Goal: Task Accomplishment & Management: Use online tool/utility

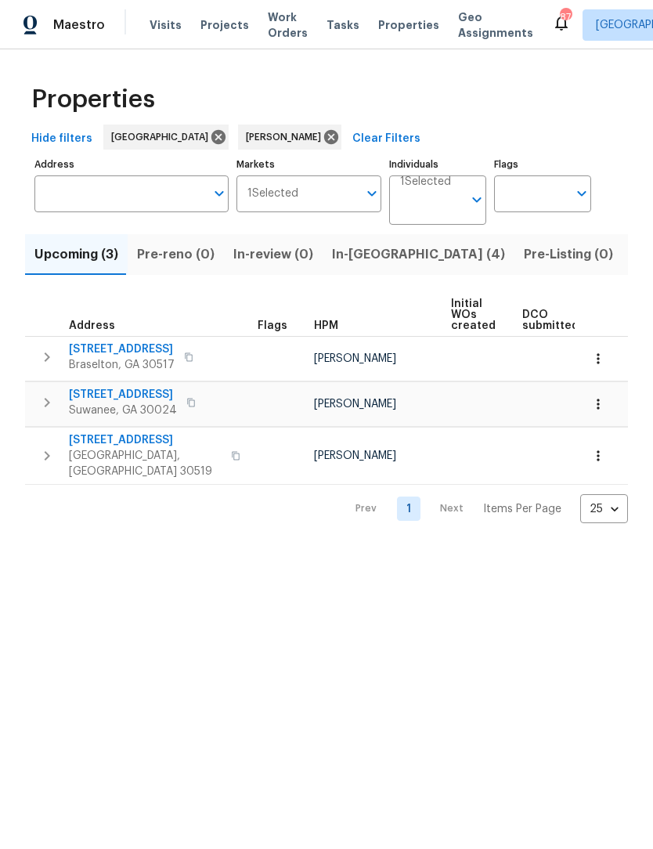
click at [83, 397] on span "2680 Factor Walk Blvd" at bounding box center [123, 395] width 108 height 16
click at [89, 442] on span "4657 Water Mill Dr" at bounding box center [145, 440] width 153 height 16
click at [362, 258] on span "In-reno (4)" at bounding box center [418, 254] width 173 height 22
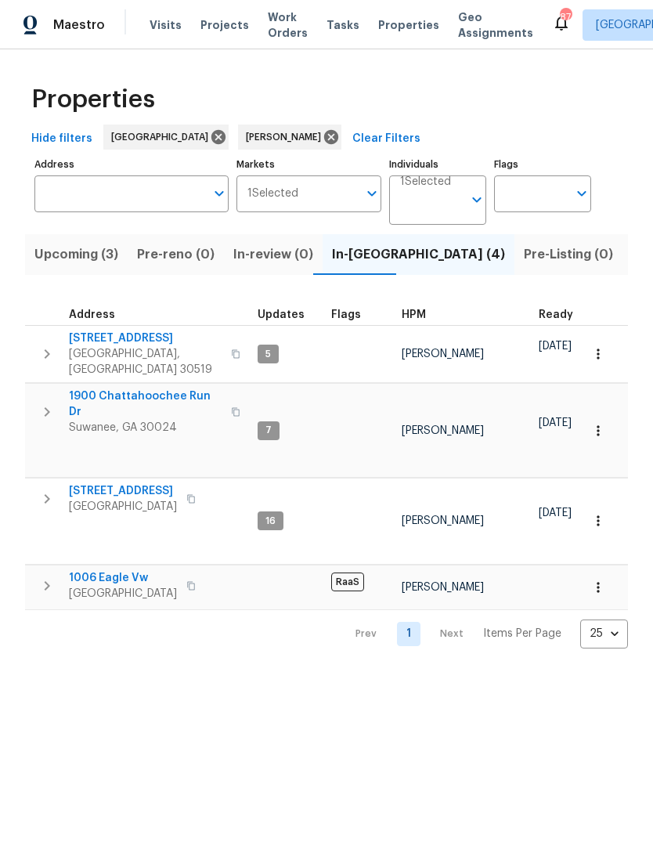
click at [89, 349] on span "Buford, GA 30519" at bounding box center [145, 361] width 153 height 31
click at [130, 347] on span "Buford, GA 30519" at bounding box center [145, 361] width 153 height 31
click at [632, 260] on span "Listed (11)" at bounding box center [663, 254] width 62 height 22
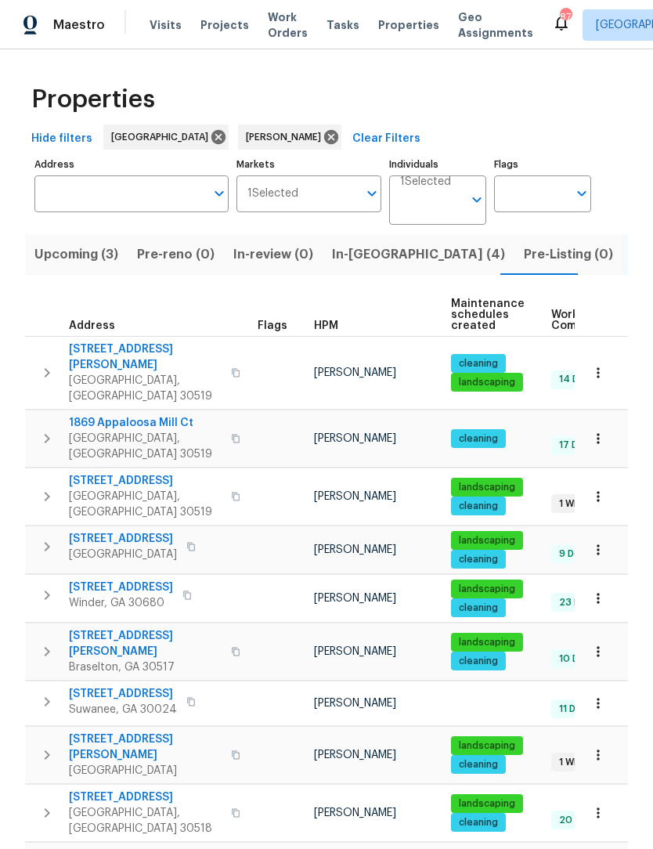
click at [96, 357] on span "2910 Blake Towers Ln" at bounding box center [145, 356] width 153 height 31
click at [364, 258] on span "In-reno (4)" at bounding box center [418, 254] width 173 height 22
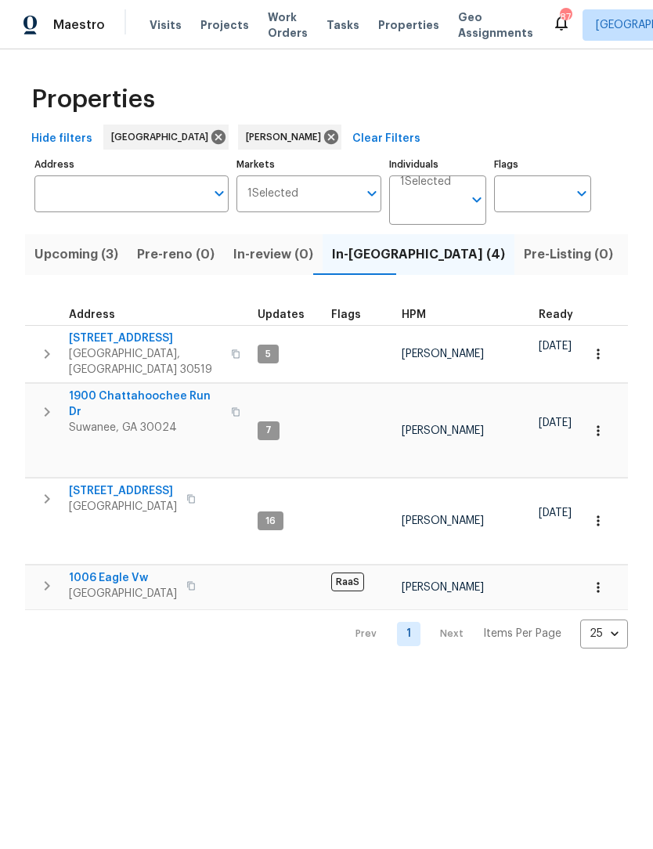
click at [598, 351] on icon "button" at bounding box center [598, 353] width 2 height 10
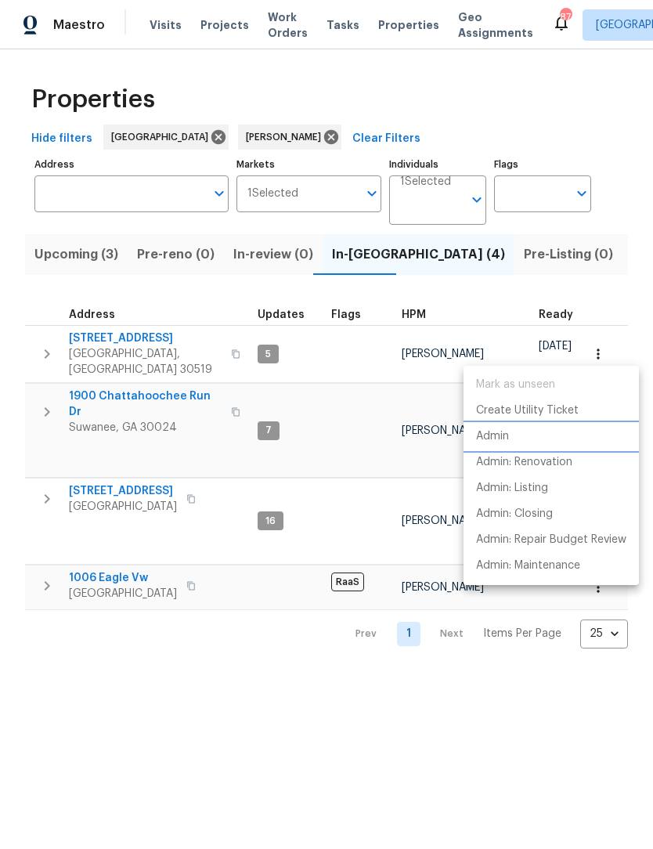
click at [506, 438] on p "Admin" at bounding box center [492, 436] width 33 height 16
click at [537, 718] on div at bounding box center [326, 424] width 653 height 849
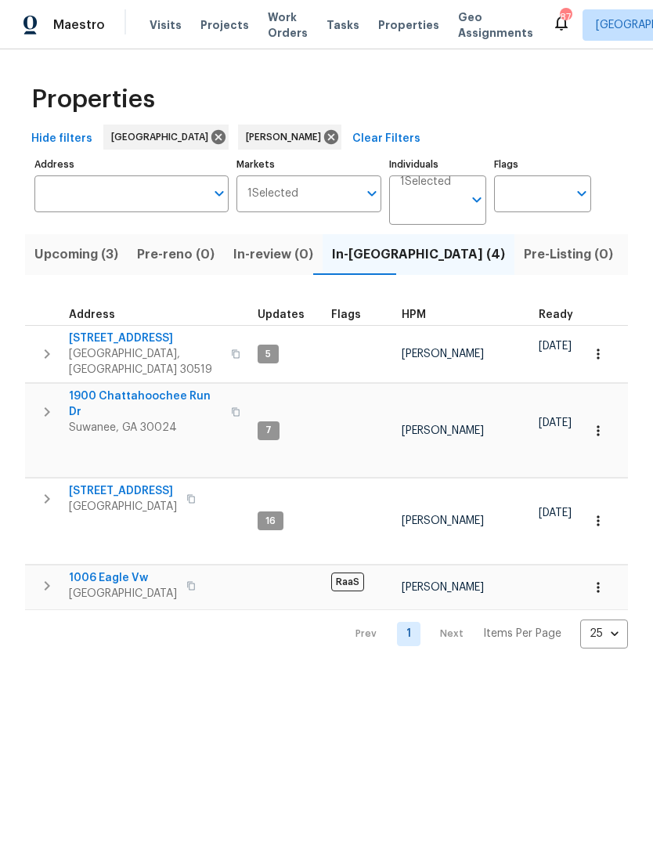
click at [100, 483] on span "6105 Crystal Cove Trl" at bounding box center [123, 491] width 108 height 16
click at [598, 503] on button "button" at bounding box center [598, 520] width 34 height 34
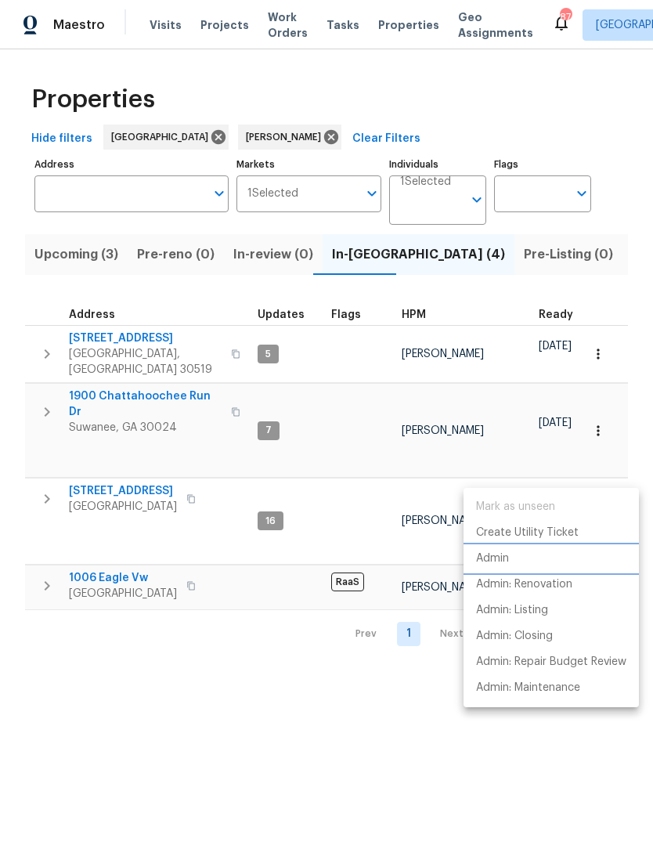
click at [510, 562] on li "Admin" at bounding box center [550, 559] width 175 height 26
click at [178, 393] on div at bounding box center [326, 424] width 653 height 849
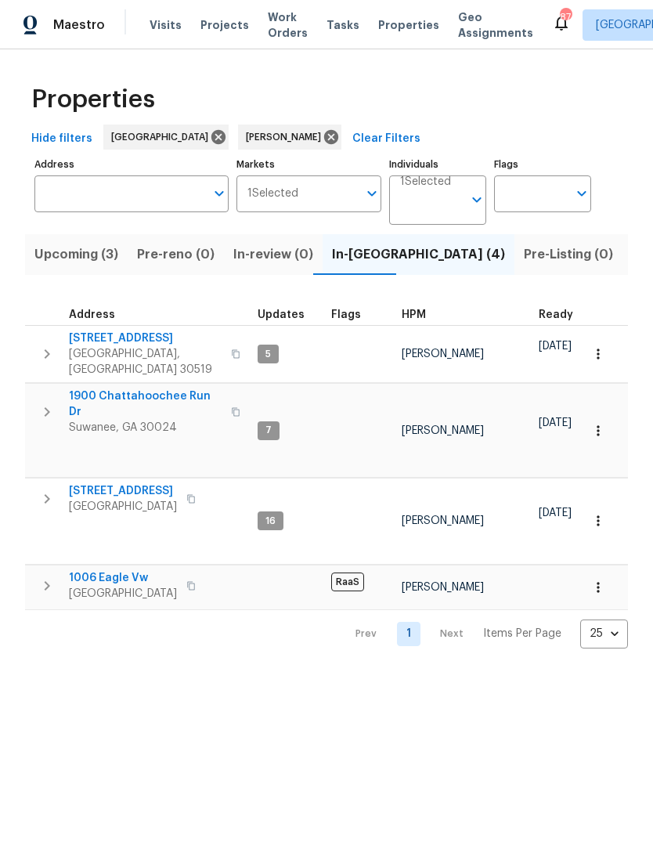
click at [597, 423] on icon "button" at bounding box center [598, 431] width 16 height 16
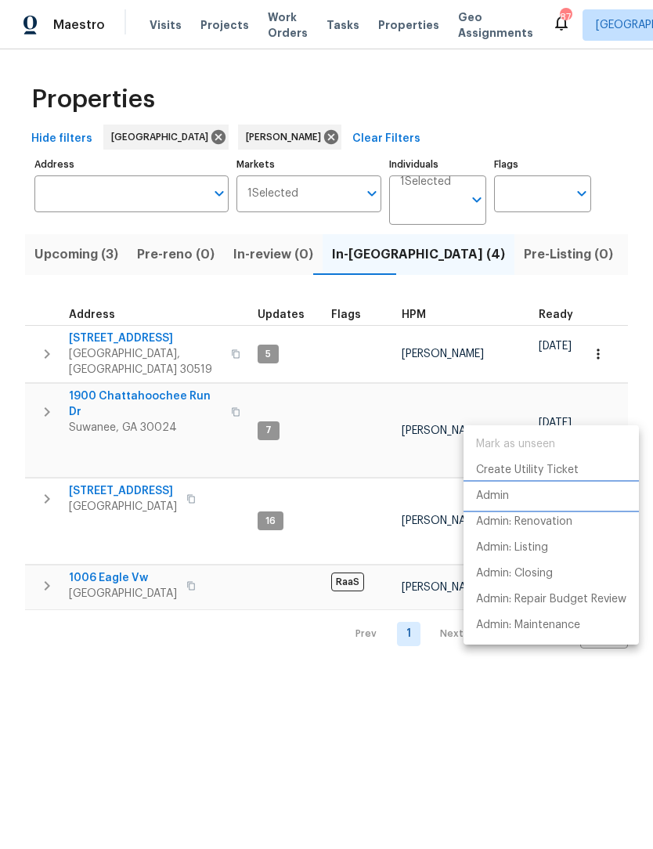
click at [512, 497] on li "Admin" at bounding box center [550, 496] width 175 height 26
click at [553, 261] on div at bounding box center [326, 424] width 653 height 849
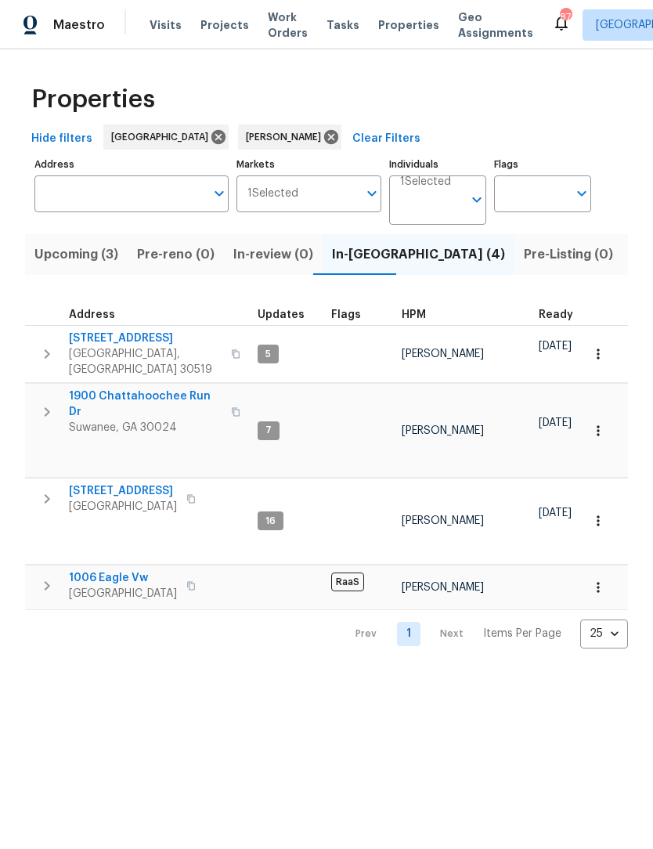
click at [632, 265] on span "Listed (11)" at bounding box center [663, 254] width 62 height 22
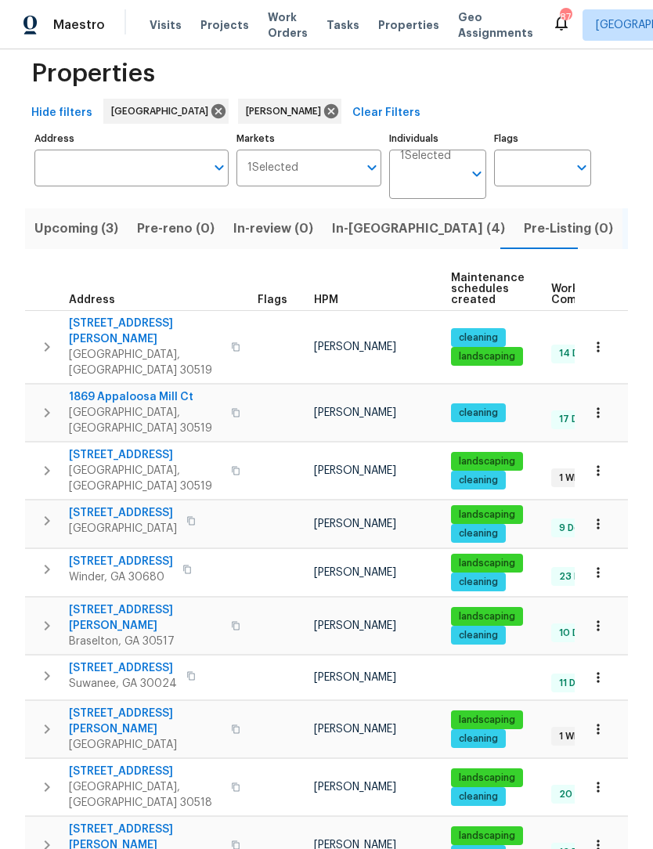
scroll to position [24, 0]
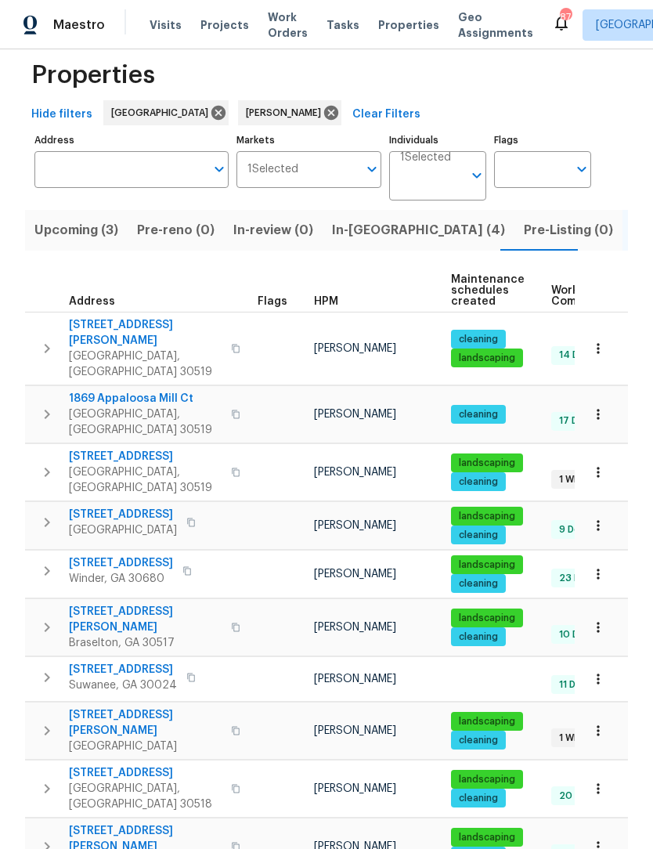
click at [93, 406] on span "Buford, GA 30519" at bounding box center [145, 421] width 153 height 31
click at [97, 464] on span "Buford, GA 30519" at bounding box center [145, 479] width 153 height 31
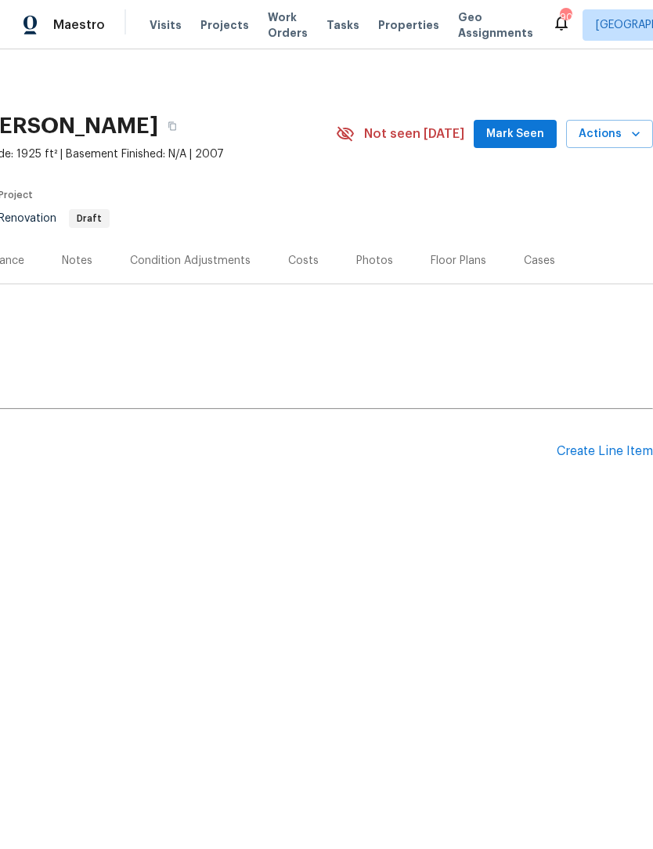
click at [528, 134] on span "Mark Seen" at bounding box center [515, 134] width 58 height 20
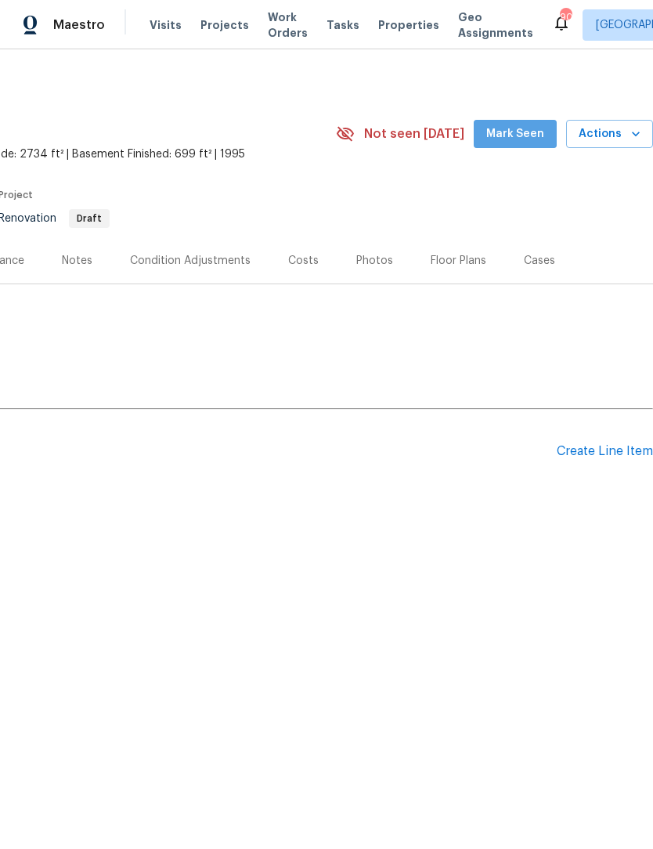
click at [534, 124] on span "Mark Seen" at bounding box center [515, 134] width 58 height 20
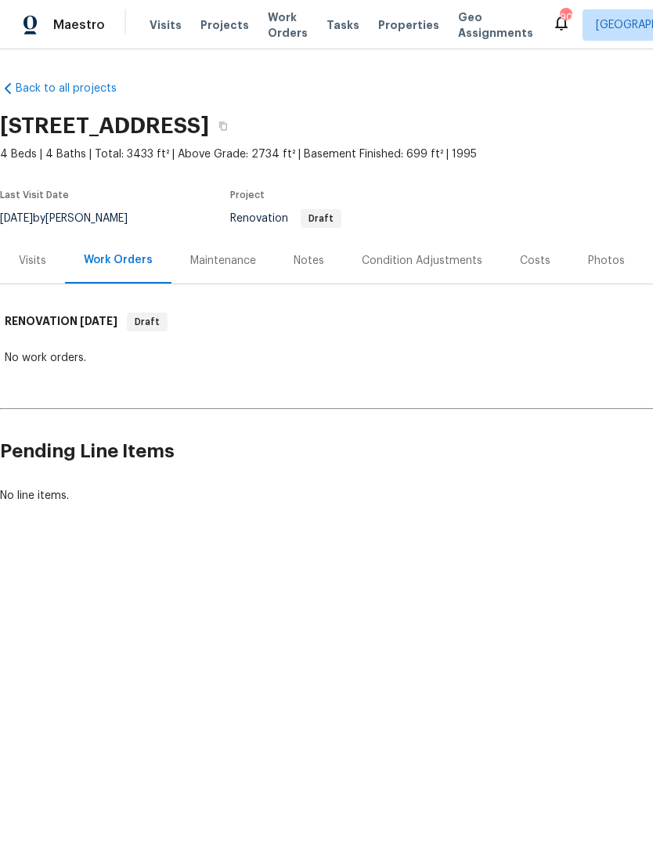
scroll to position [0, 0]
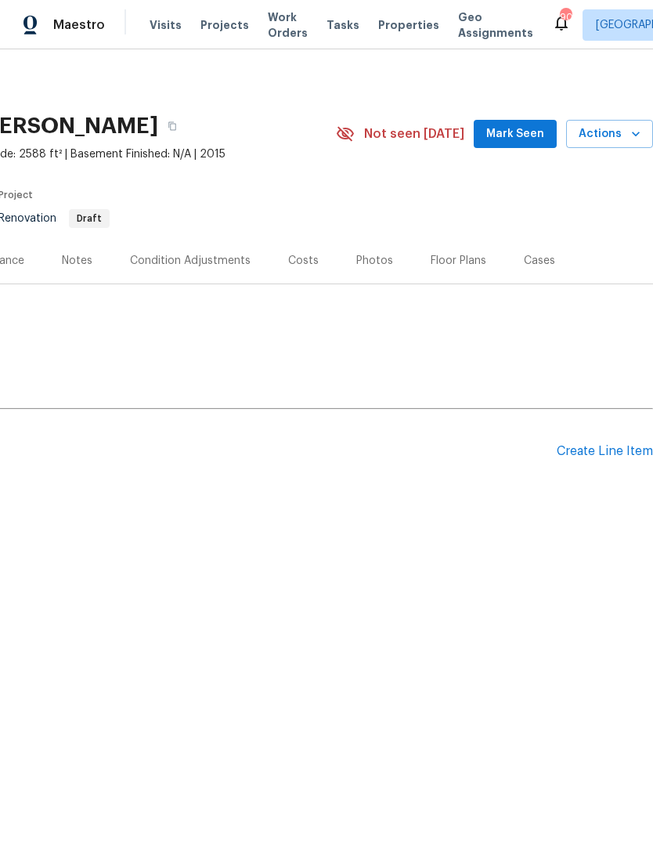
scroll to position [0, 232]
click at [535, 126] on span "Mark Seen" at bounding box center [515, 134] width 58 height 20
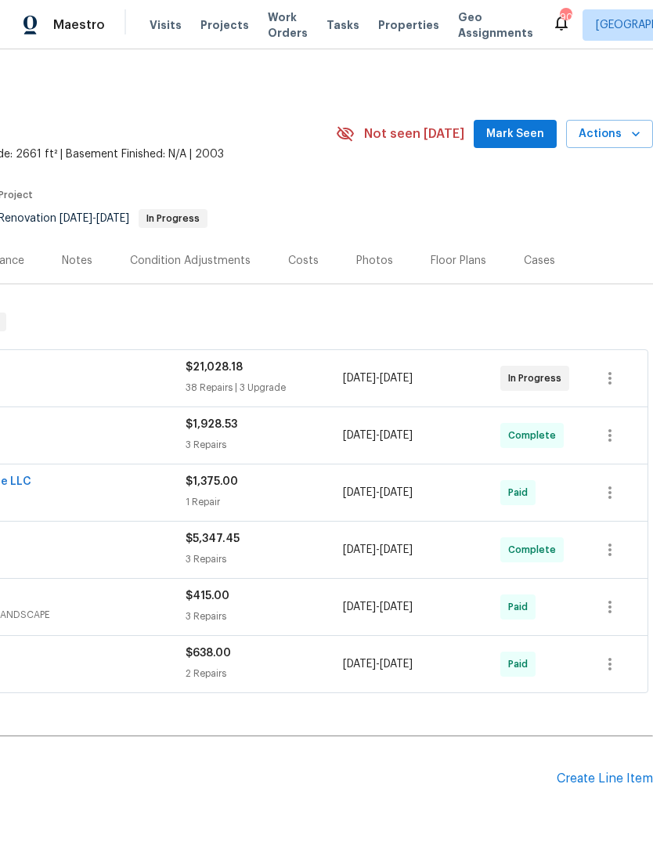
scroll to position [0, 232]
click at [532, 130] on span "Mark Seen" at bounding box center [515, 134] width 58 height 20
click at [532, 129] on span "Mark Seen" at bounding box center [515, 134] width 58 height 20
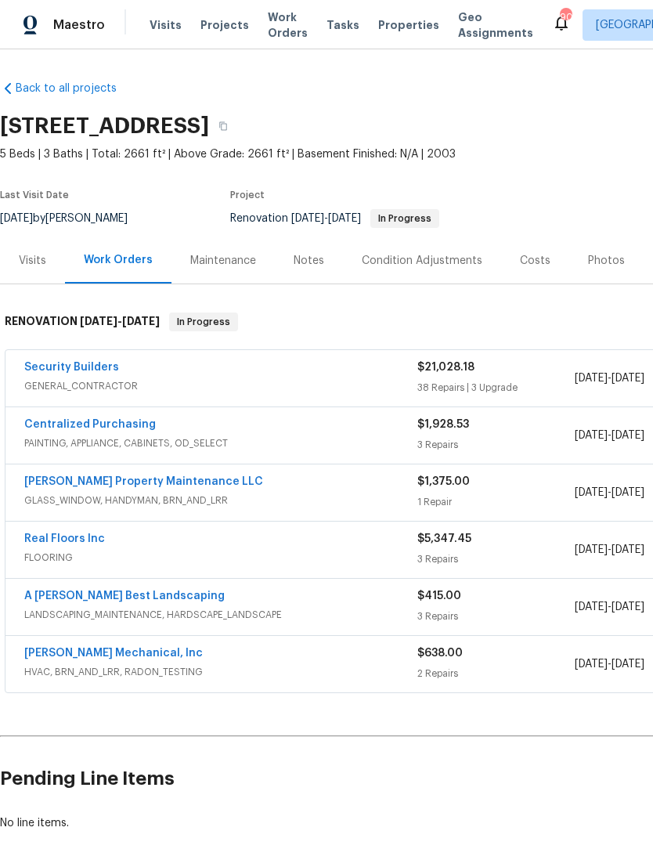
scroll to position [0, 0]
click at [34, 366] on link "Security Builders" at bounding box center [71, 367] width 95 height 11
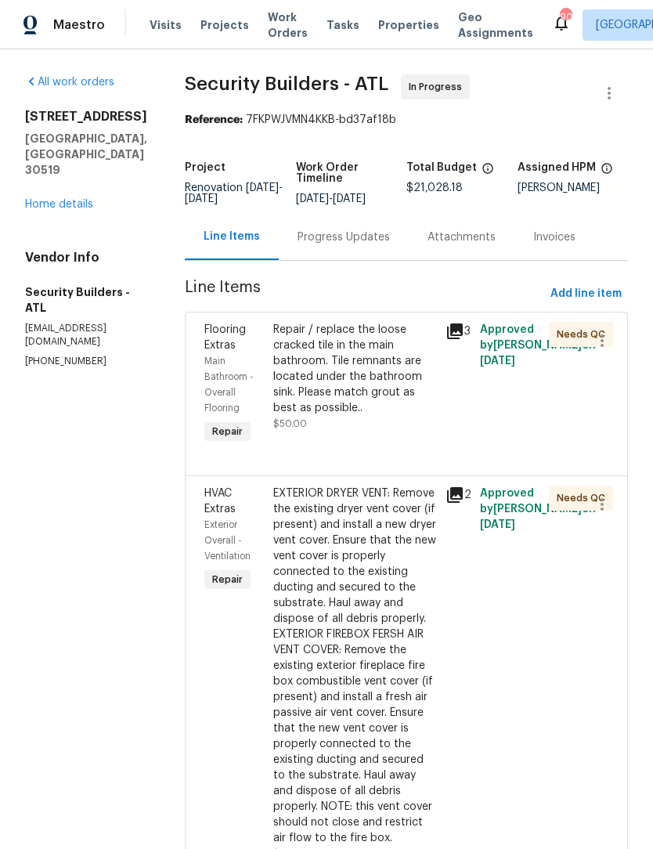
click at [73, 199] on link "Home details" at bounding box center [59, 204] width 68 height 11
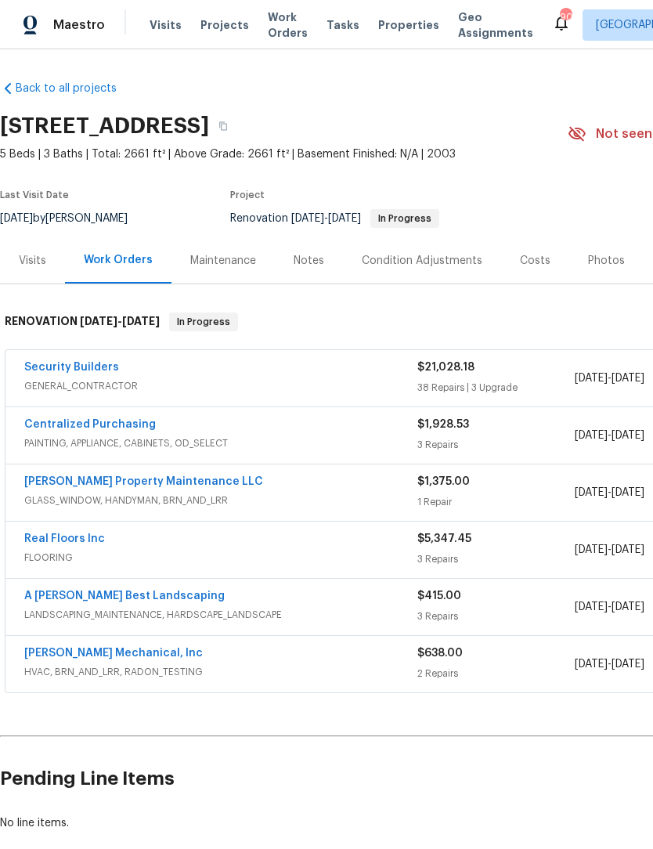
click at [78, 583] on div "A Lopez Best Landscaping LANDSCAPING_MAINTENANCE, HARDSCAPE_LANDSCAPE $415.00 3…" at bounding box center [442, 607] width 874 height 56
click at [103, 599] on link "A Lopez Best Landscaping" at bounding box center [124, 595] width 200 height 11
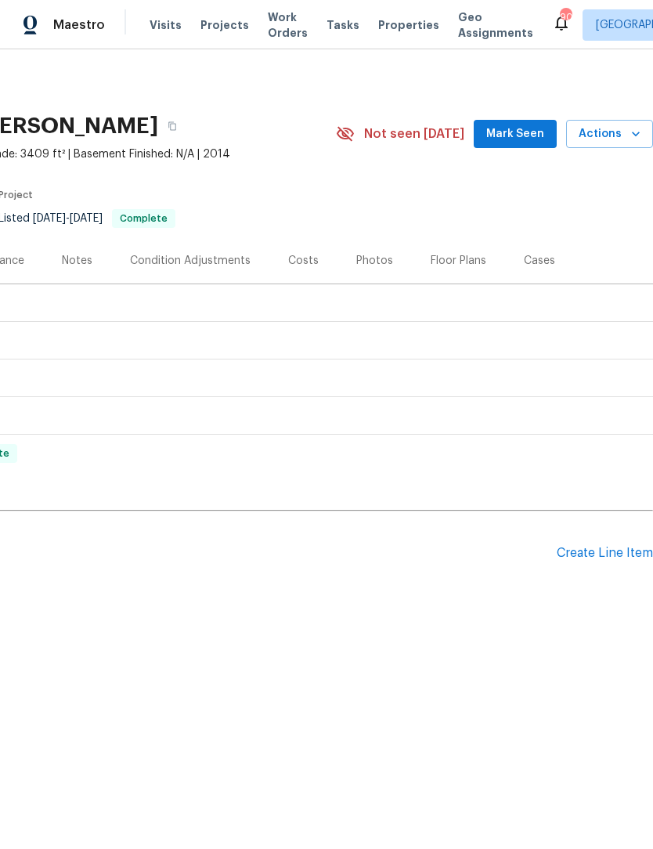
scroll to position [0, 232]
click at [528, 136] on span "Mark Seen" at bounding box center [515, 134] width 58 height 20
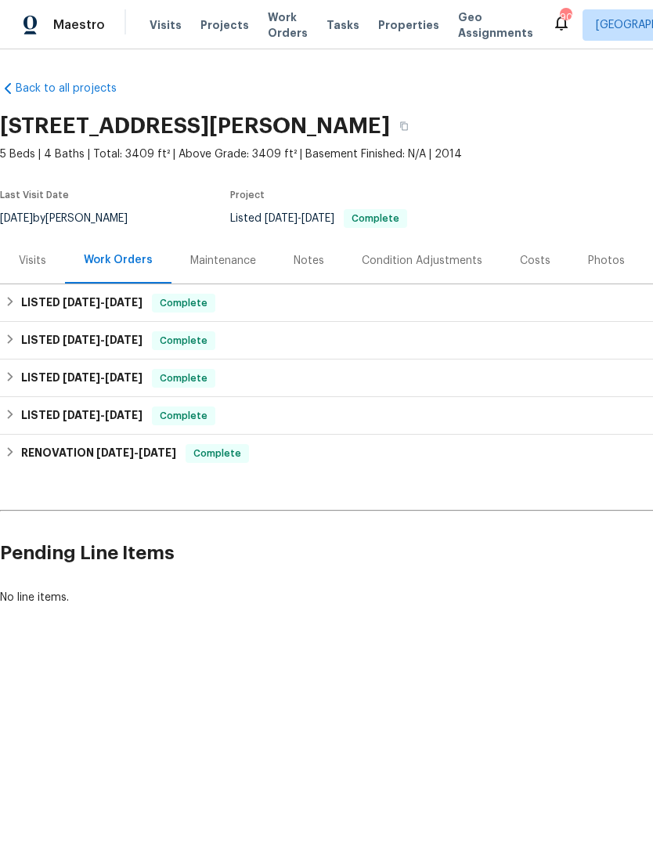
scroll to position [0, 0]
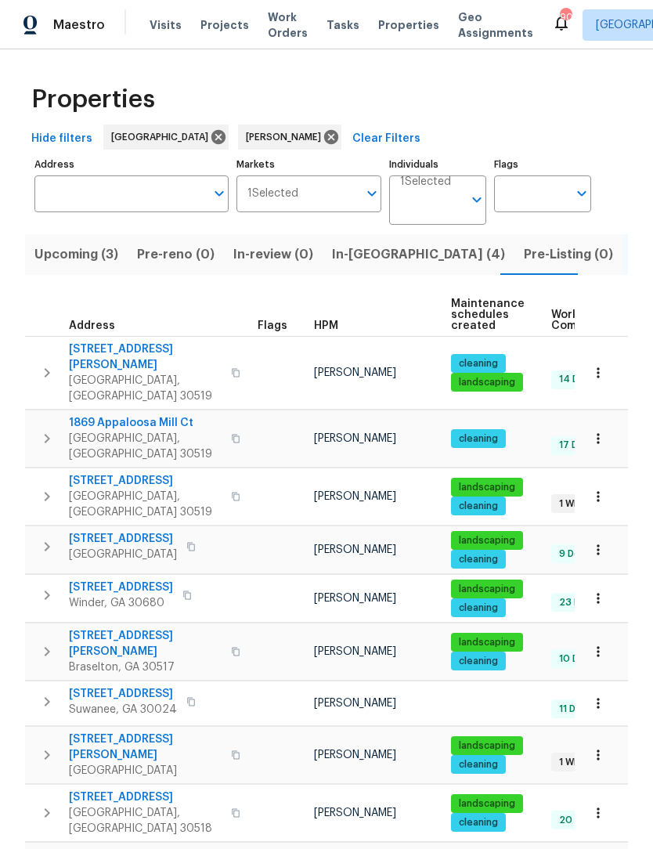
click at [607, 363] on button "button" at bounding box center [598, 372] width 34 height 34
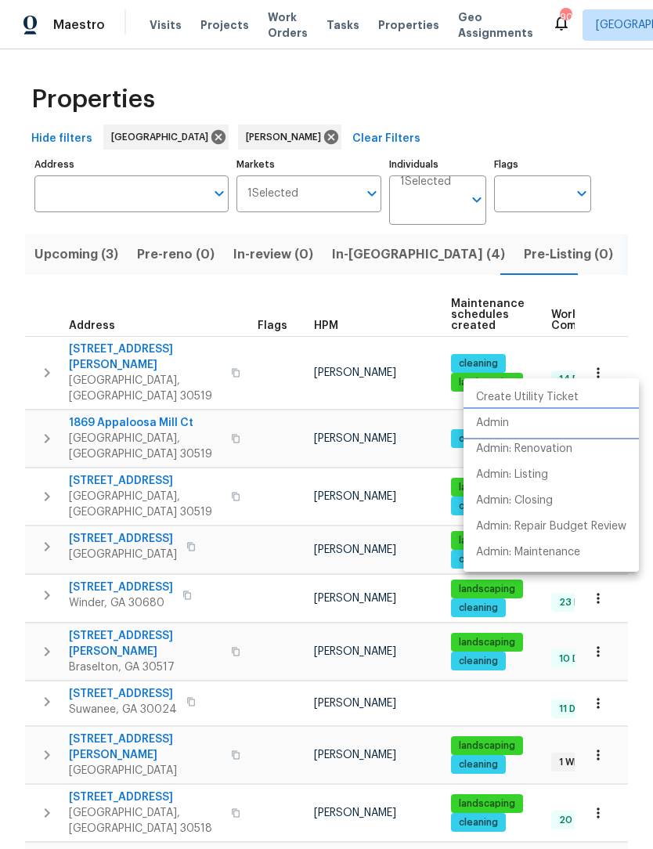
click at [516, 421] on li "Admin" at bounding box center [550, 423] width 175 height 26
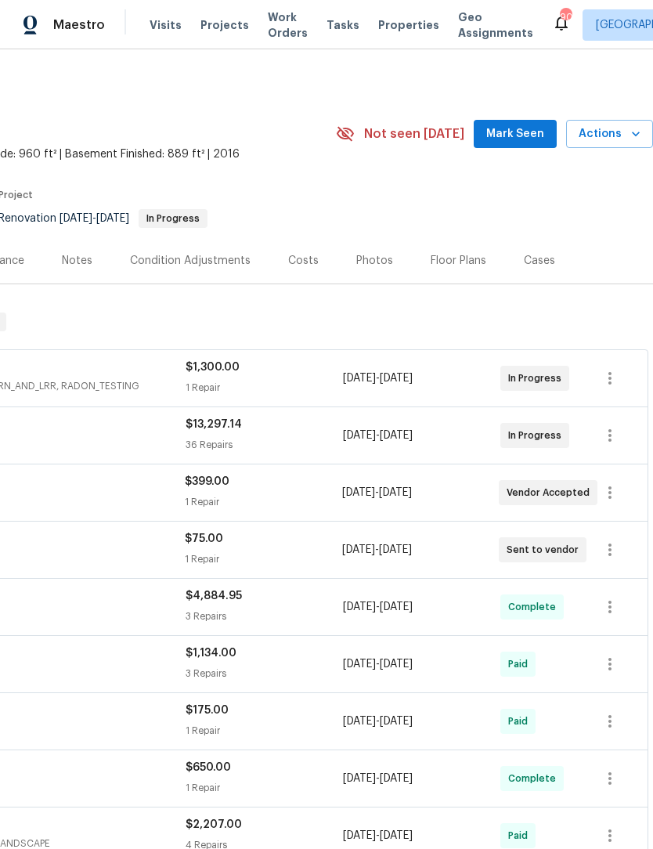
scroll to position [0, 232]
click at [525, 128] on span "Mark Seen" at bounding box center [515, 134] width 58 height 20
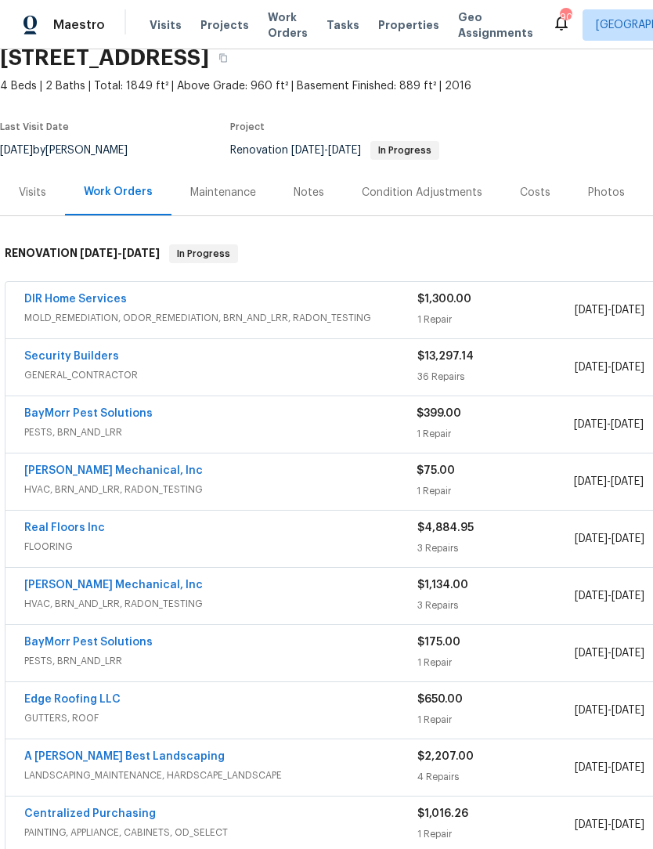
scroll to position [69, 0]
click at [315, 189] on div "Notes" at bounding box center [309, 192] width 31 height 16
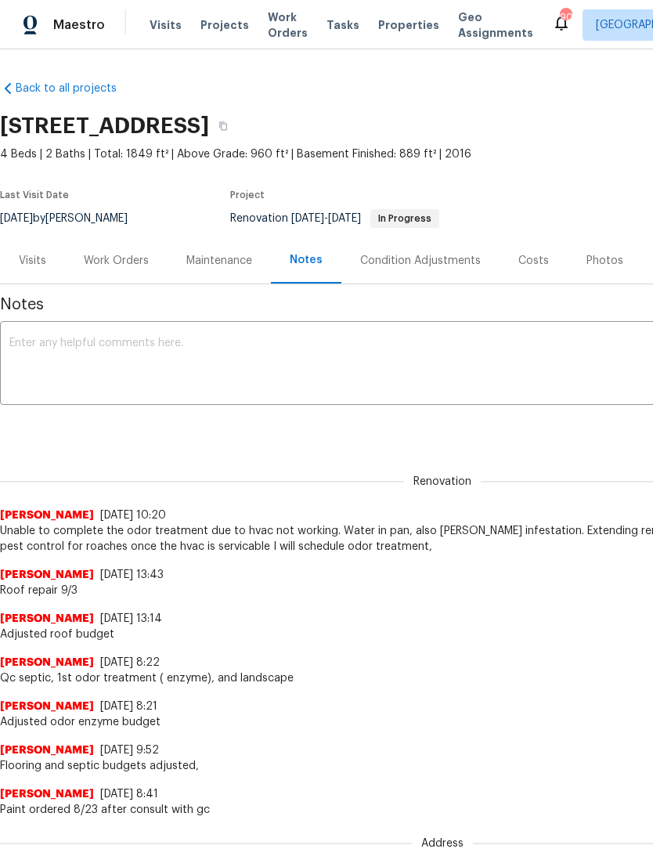
click at [258, 357] on textarea at bounding box center [442, 364] width 866 height 55
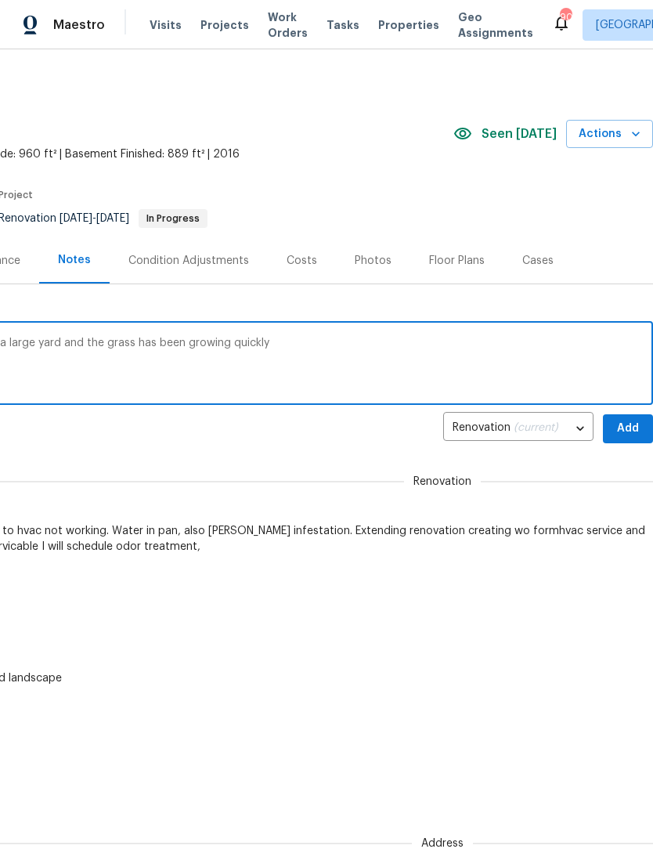
scroll to position [0, 232]
type textarea "Scheduled landscape maintenance. This is a large yard and the grass has been gr…"
click at [636, 428] on span "Add" at bounding box center [627, 429] width 25 height 20
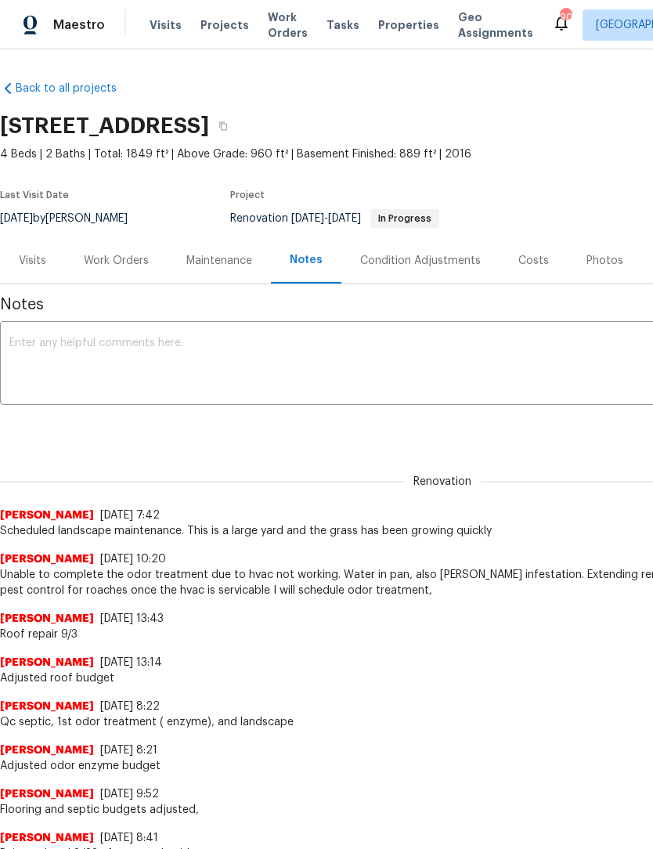
scroll to position [0, 0]
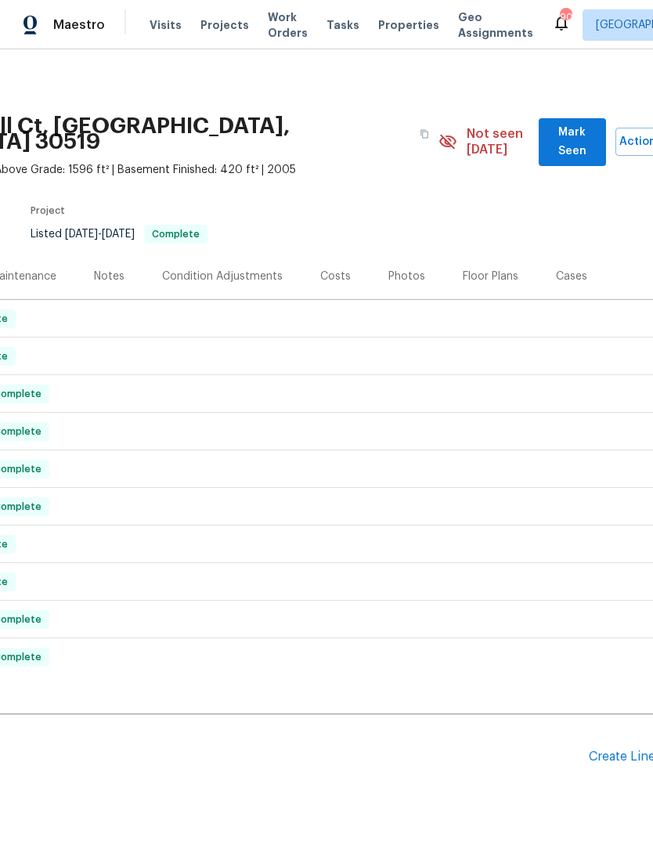
scroll to position [0, 205]
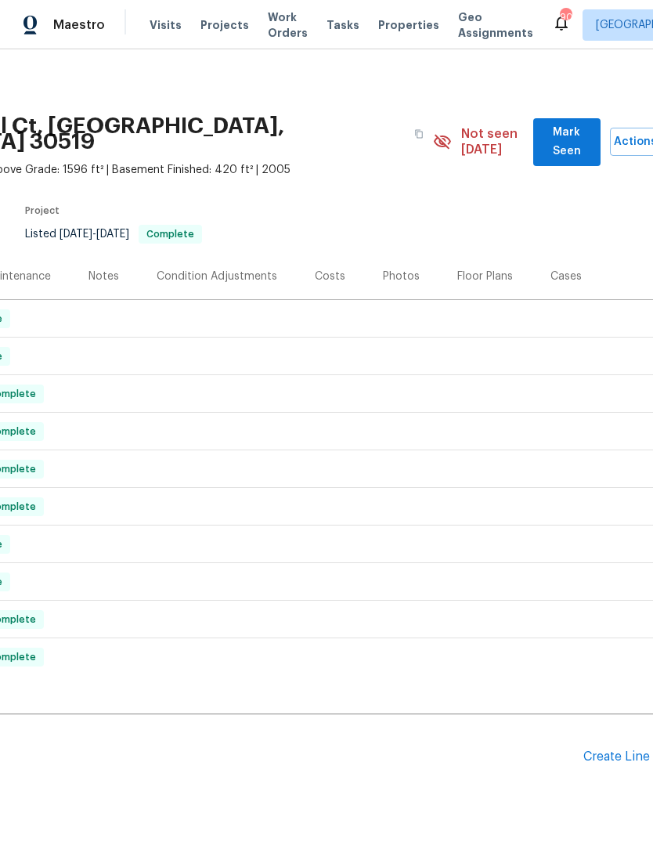
click at [557, 126] on span "Mark Seen" at bounding box center [567, 142] width 42 height 38
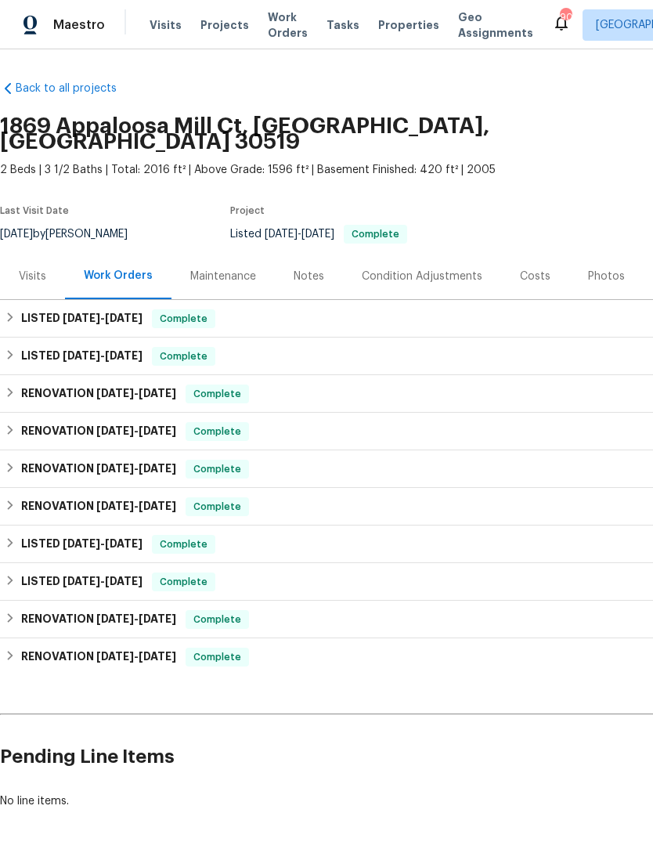
scroll to position [0, 0]
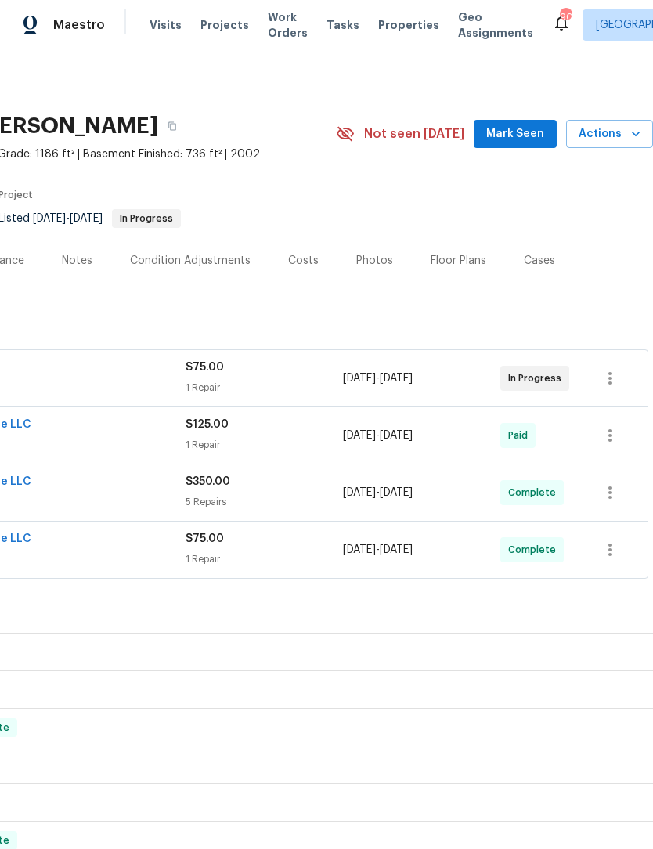
scroll to position [0, 232]
click at [521, 130] on span "Mark Seen" at bounding box center [515, 134] width 58 height 20
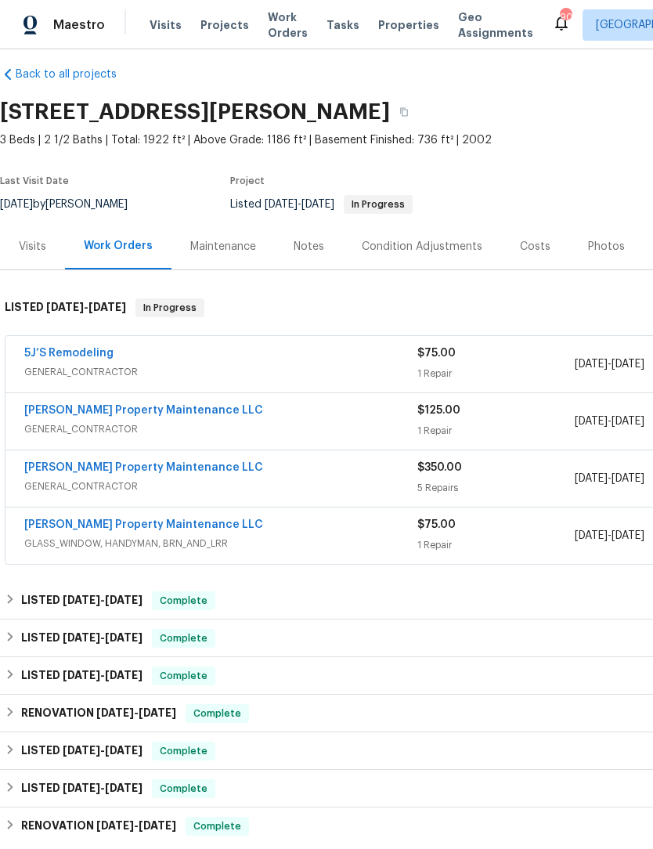
scroll to position [14, 0]
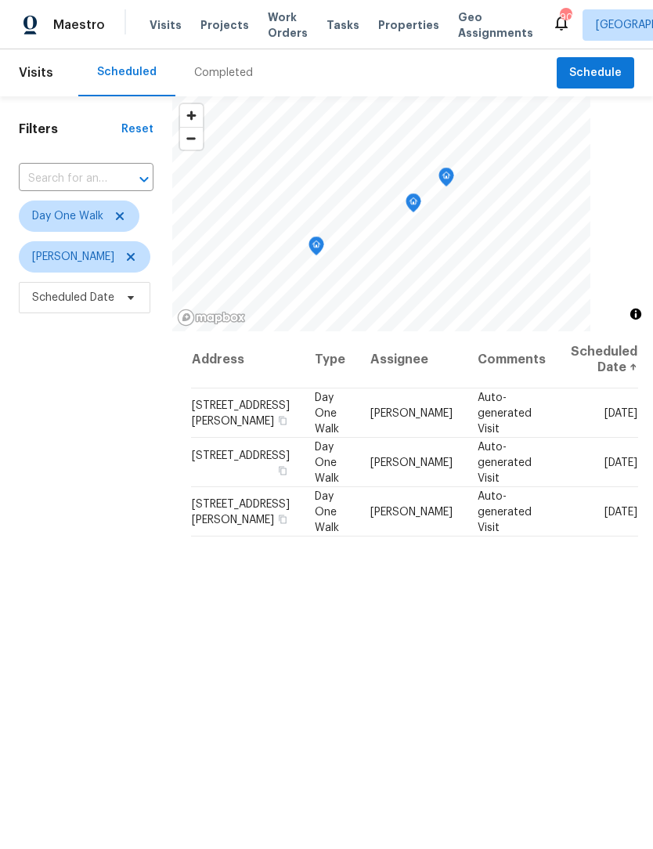
click at [279, 17] on span "Work Orders" at bounding box center [288, 24] width 40 height 31
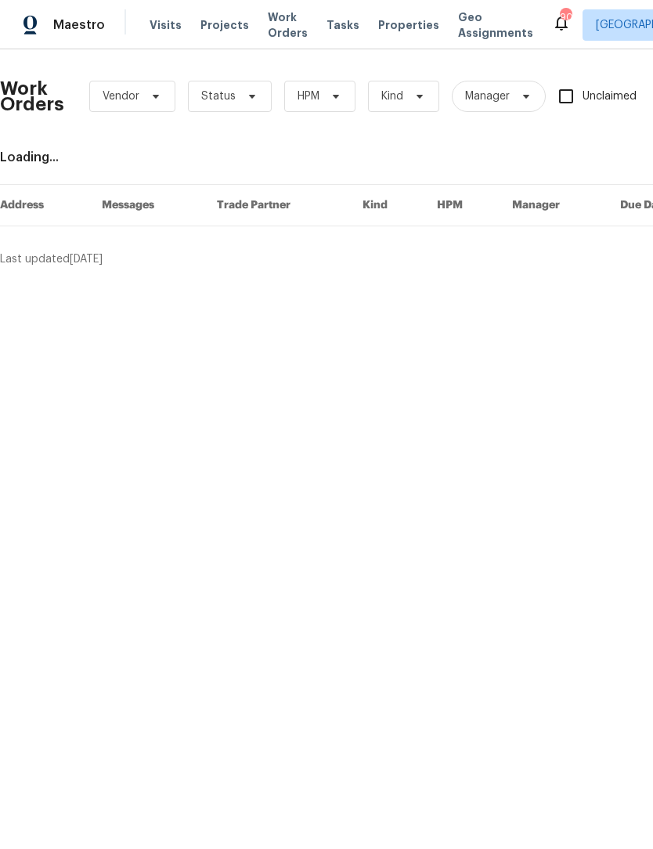
click at [277, 34] on span "Work Orders" at bounding box center [288, 24] width 40 height 31
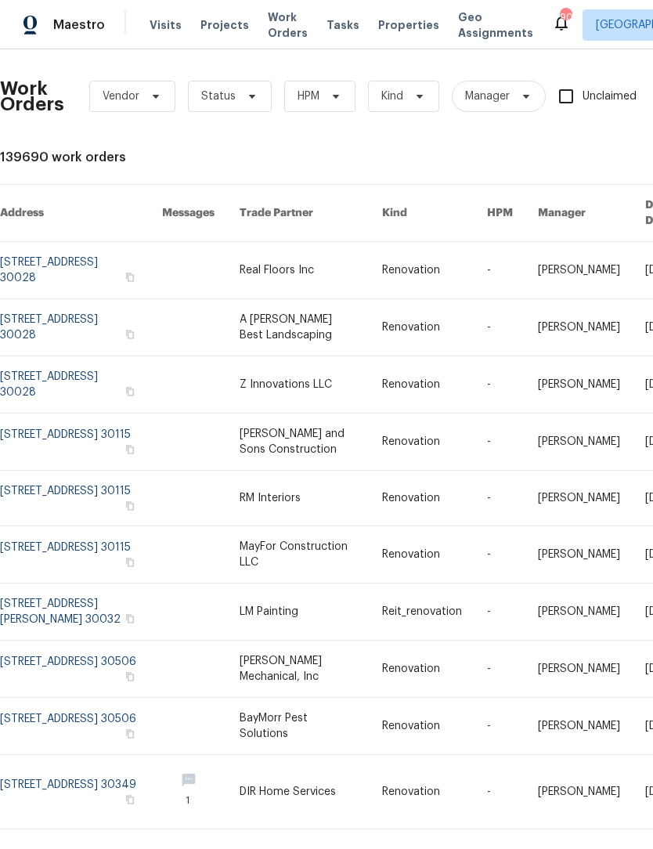
click at [283, 26] on span "Work Orders" at bounding box center [288, 24] width 40 height 31
click at [275, 37] on span "Work Orders" at bounding box center [288, 24] width 40 height 31
click at [252, 105] on span "Status" at bounding box center [230, 96] width 84 height 31
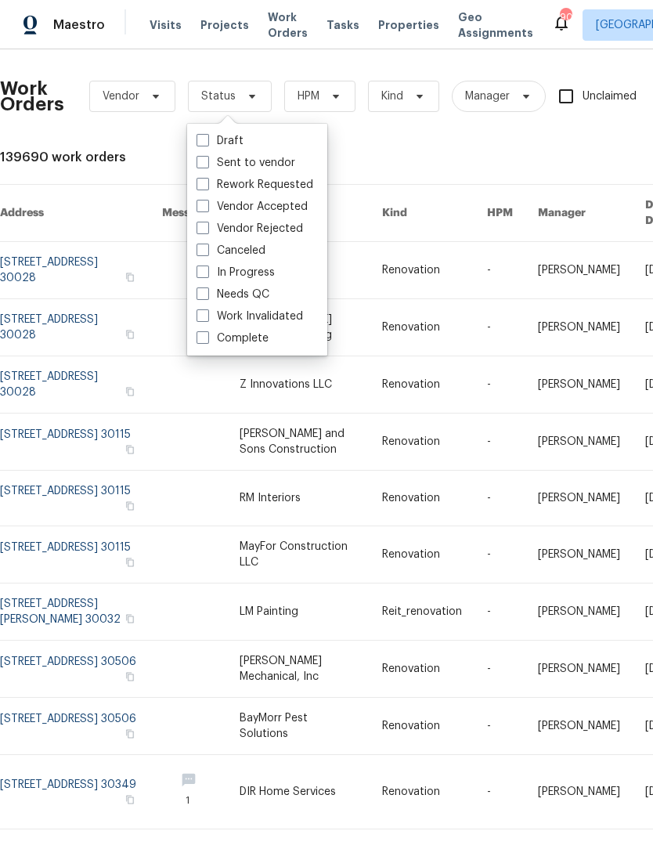
click at [210, 299] on label "Needs QC" at bounding box center [232, 295] width 73 height 16
click at [207, 297] on input "Needs QC" at bounding box center [201, 292] width 10 height 10
checkbox input "true"
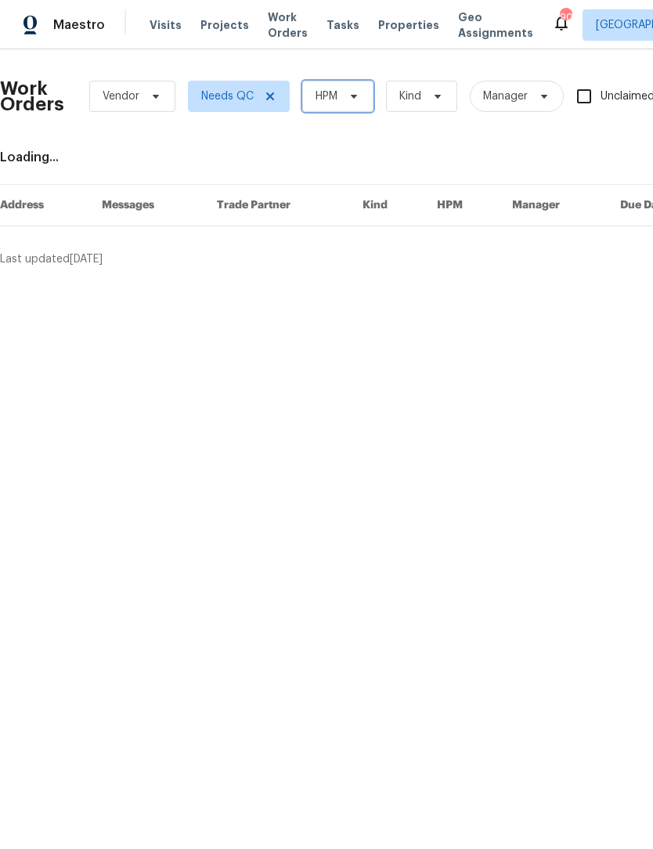
click at [369, 97] on span "HPM" at bounding box center [337, 96] width 71 height 31
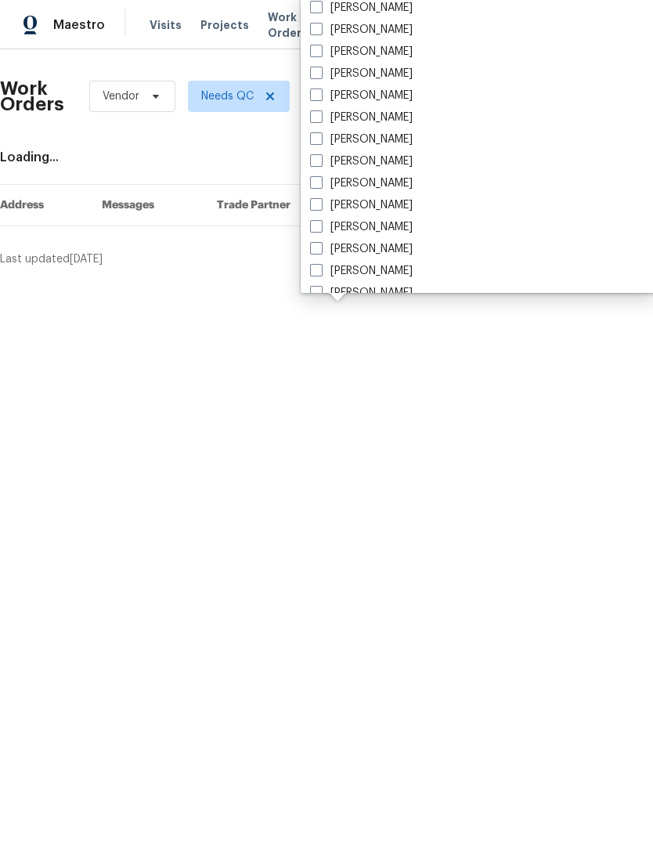
scroll to position [1047, 0]
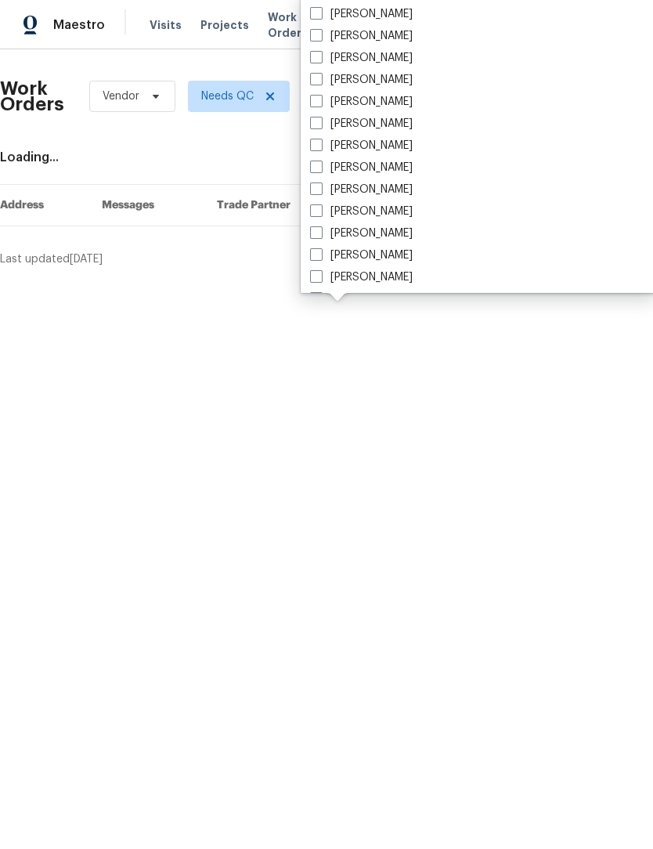
click at [319, 106] on span at bounding box center [316, 101] width 13 height 13
click at [319, 104] on input "[PERSON_NAME]" at bounding box center [315, 99] width 10 height 10
checkbox input "true"
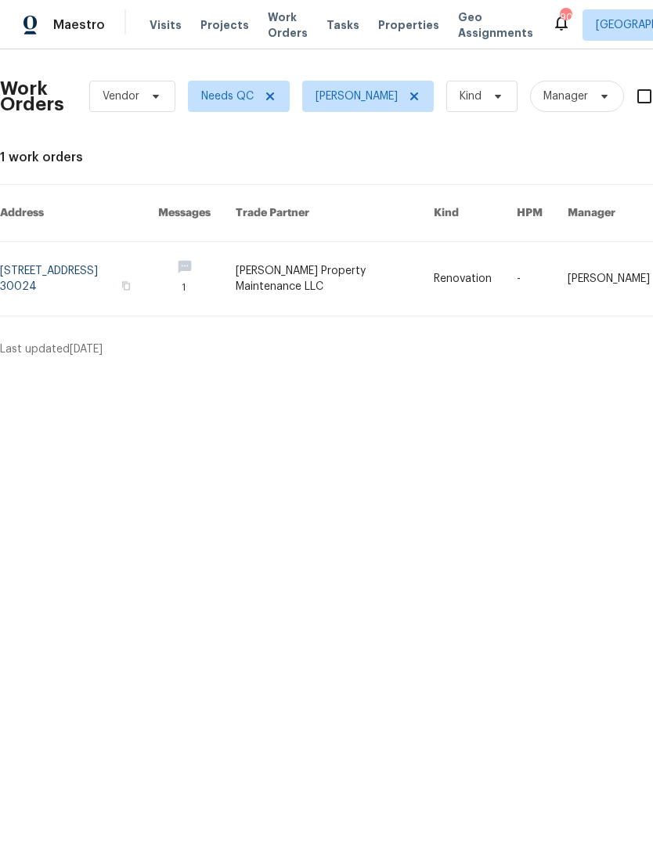
click at [365, 281] on link at bounding box center [335, 279] width 198 height 74
